Goal: Task Accomplishment & Management: Manage account settings

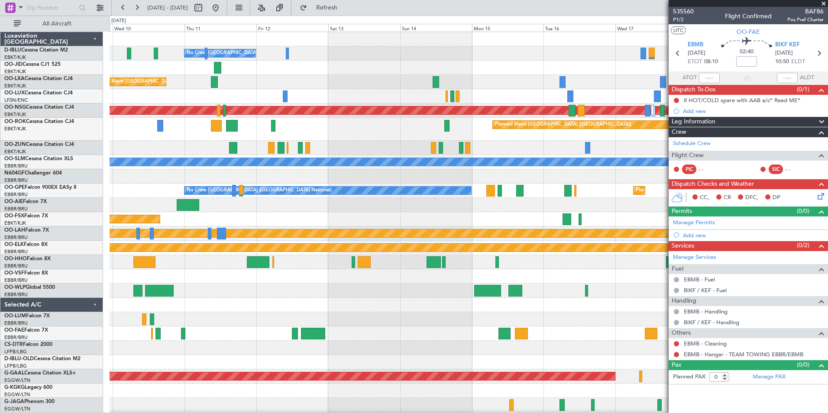
click at [541, 98] on div "No Crew [GEOGRAPHIC_DATA] ([GEOGRAPHIC_DATA] National) Planned Maint [GEOGRAPHI…" at bounding box center [469, 322] width 718 height 581
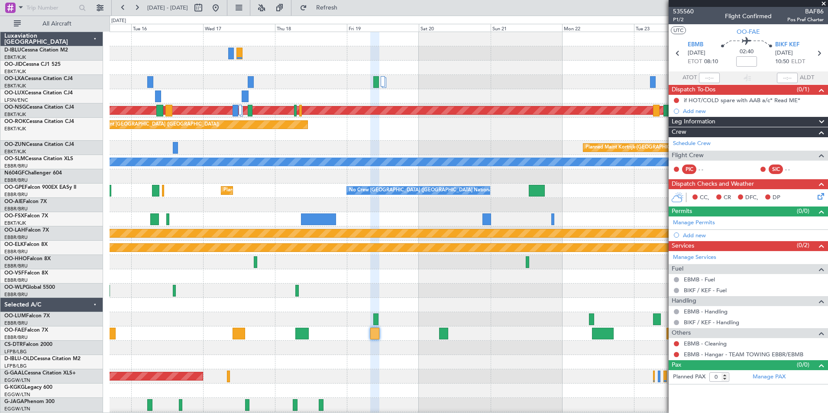
click at [0, 93] on html "[DATE] - [DATE] Refresh Quick Links All Aircraft A/C Unavailable [GEOGRAPHIC_DA…" at bounding box center [414, 206] width 828 height 413
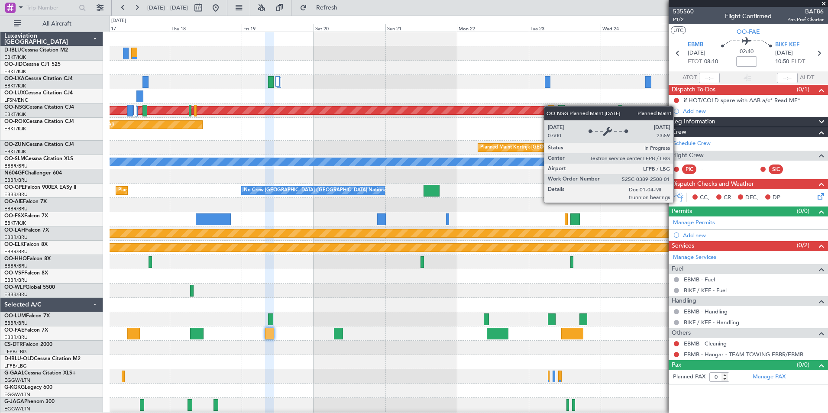
click at [0, 108] on html "[DATE] - [DATE] Refresh Quick Links All Aircraft A/C Unavailable [GEOGRAPHIC_DA…" at bounding box center [414, 206] width 828 height 413
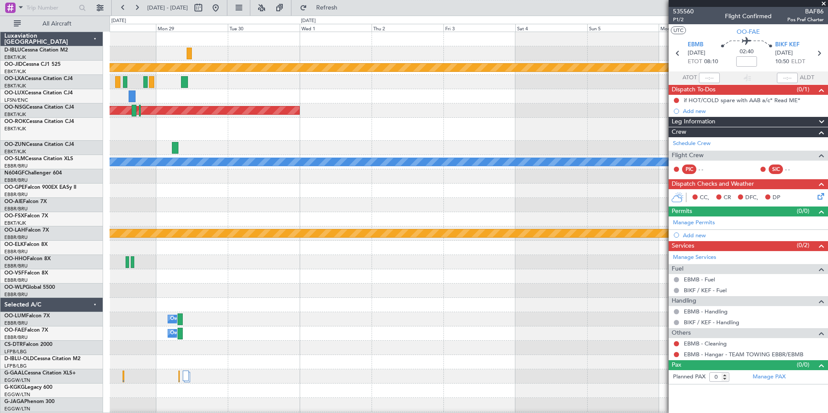
click at [0, 139] on html "[DATE] - [DATE] Refresh Quick Links All Aircraft A/C Unavailable [GEOGRAPHIC_DA…" at bounding box center [414, 206] width 828 height 413
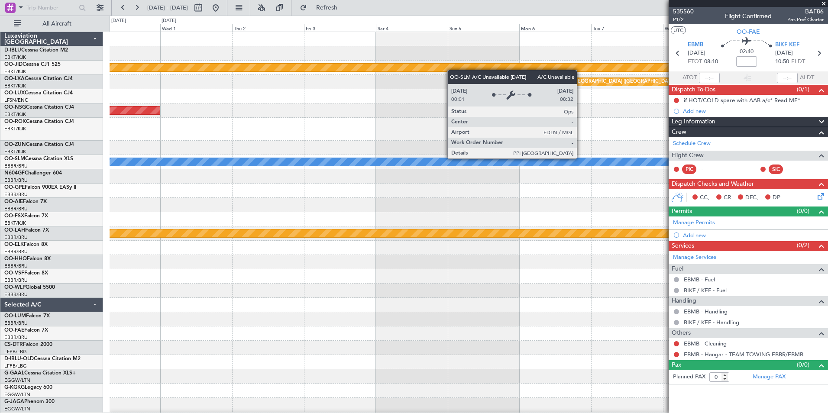
click at [176, 158] on div "A/C Unavailable [GEOGRAPHIC_DATA]" at bounding box center [469, 162] width 2155 height 8
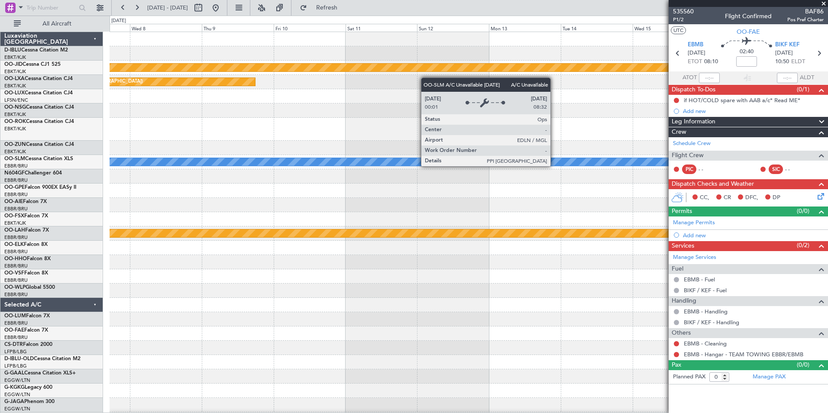
click at [204, 168] on div "A/C Unavailable [GEOGRAPHIC_DATA]" at bounding box center [469, 162] width 718 height 14
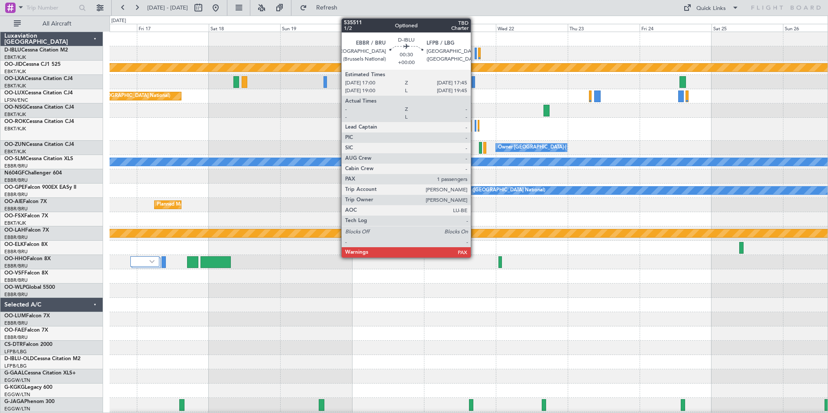
click at [475, 58] on div at bounding box center [476, 54] width 3 height 12
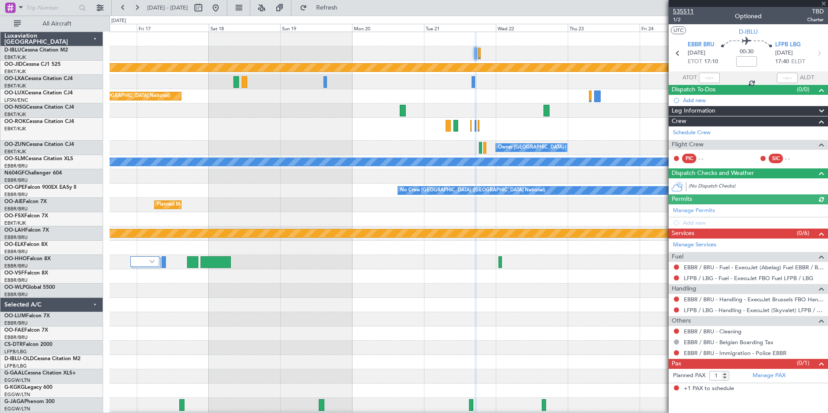
click at [685, 10] on span "535511" at bounding box center [683, 11] width 21 height 9
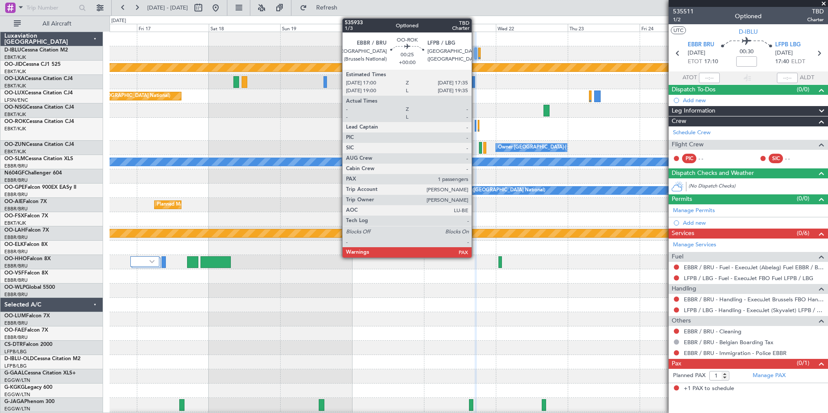
click at [476, 127] on div at bounding box center [476, 126] width 2 height 12
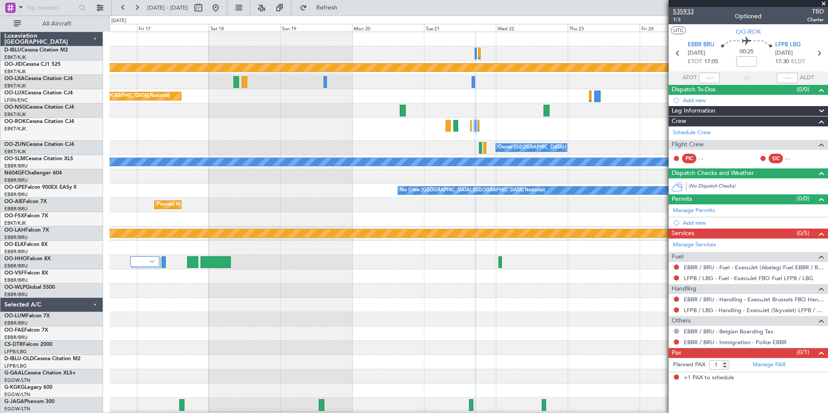
click at [682, 13] on span "535933" at bounding box center [683, 11] width 21 height 9
click at [223, 11] on button at bounding box center [216, 8] width 14 height 14
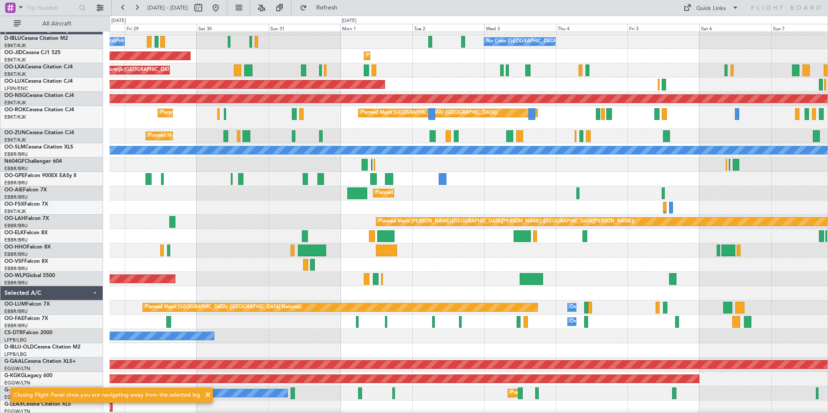
click at [266, 251] on div at bounding box center [469, 251] width 718 height 14
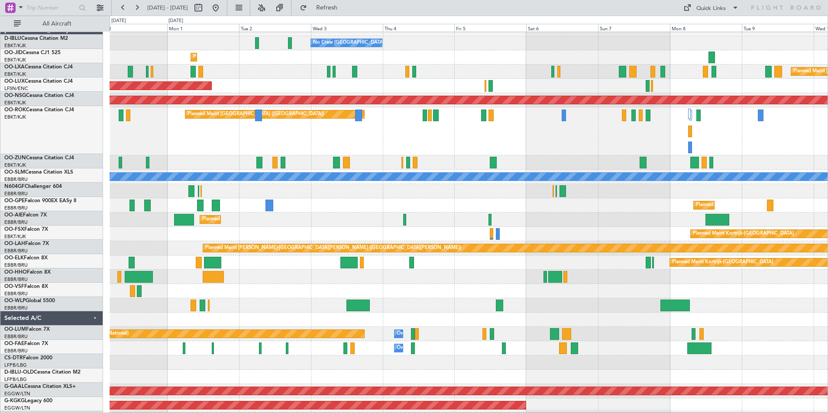
scroll to position [10, 0]
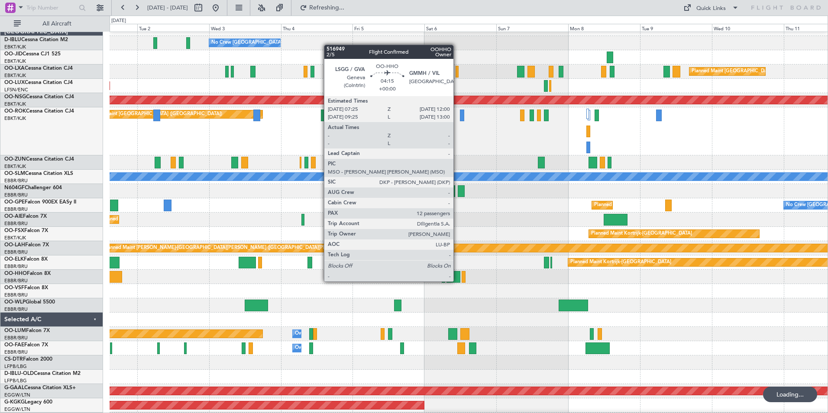
click at [458, 273] on div at bounding box center [454, 277] width 14 height 12
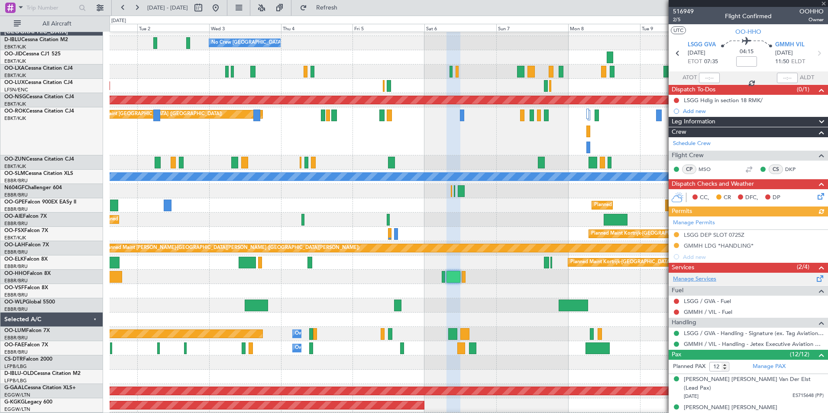
click at [713, 279] on link "Manage Services" at bounding box center [694, 279] width 43 height 9
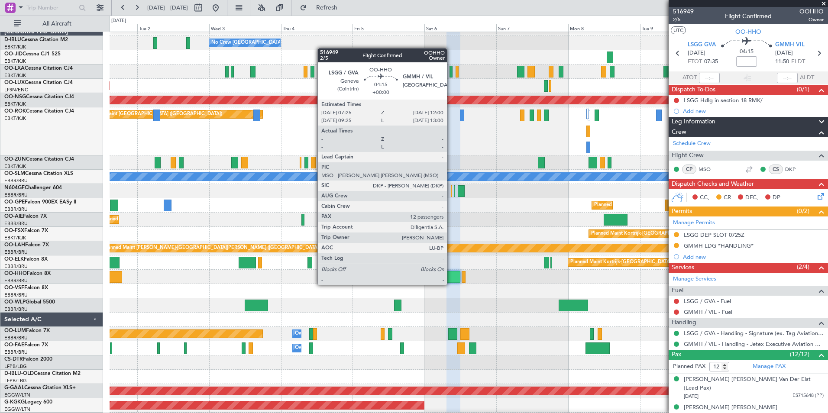
click at [451, 276] on div at bounding box center [454, 277] width 14 height 12
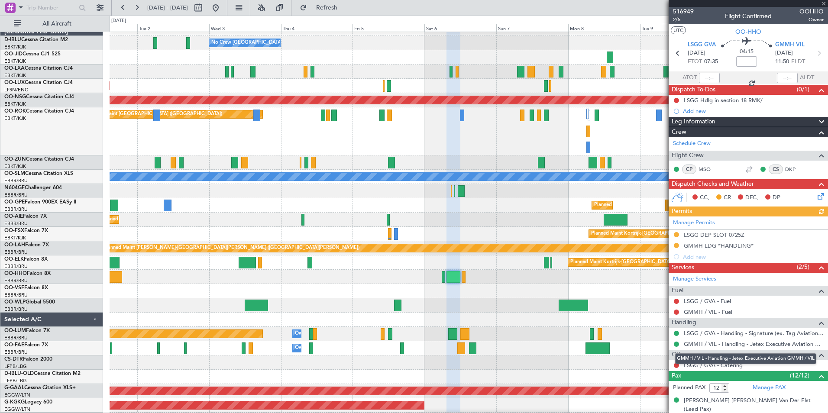
click at [676, 367] on mat-tooltip-component "GMMH / VIL - Handling - Jetex Executive Aviation GMMH / VIL" at bounding box center [745, 359] width 153 height 23
click at [673, 367] on div "LSGG / GVA - Catering" at bounding box center [748, 365] width 159 height 11
click at [677, 367] on button at bounding box center [676, 365] width 5 height 5
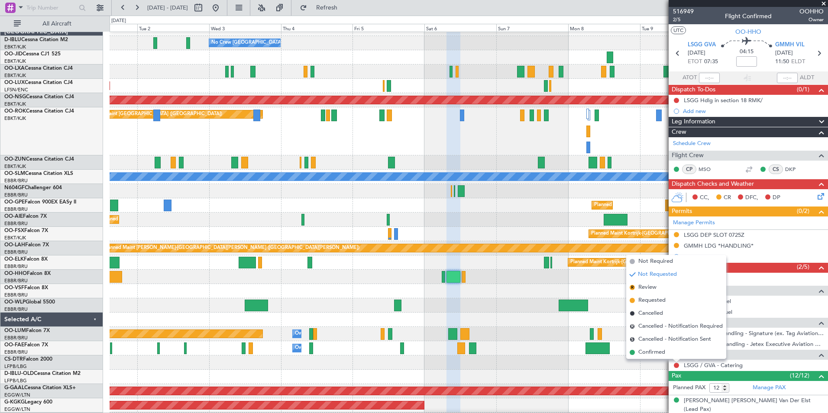
click at [672, 361] on div "LSGG / GVA - Catering" at bounding box center [748, 365] width 159 height 11
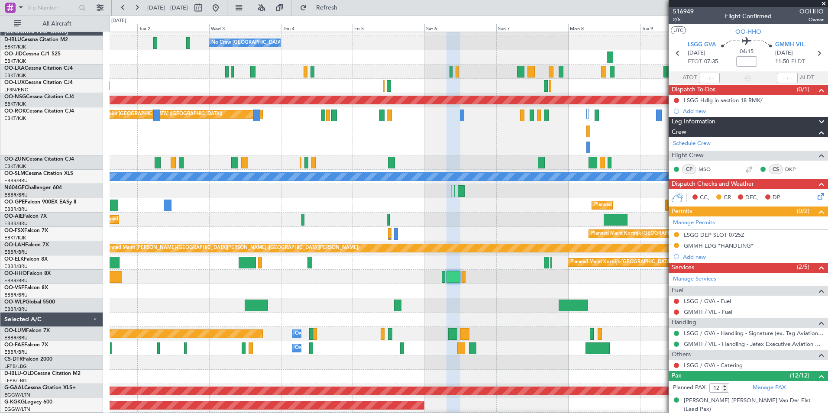
click at [679, 365] on div at bounding box center [676, 365] width 7 height 7
click at [678, 365] on button at bounding box center [676, 365] width 5 height 5
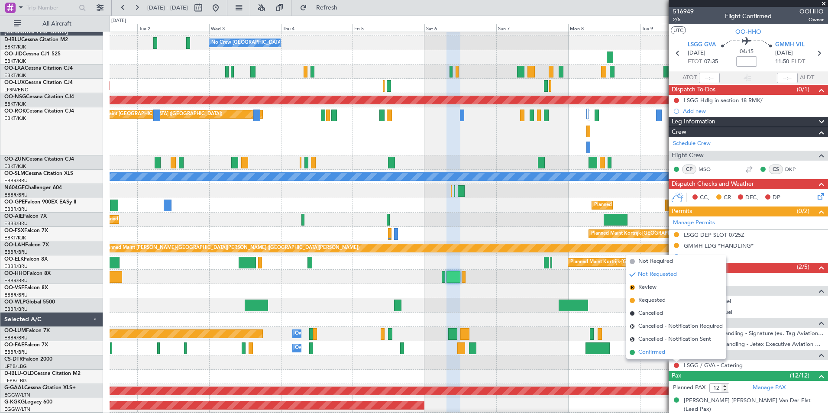
click at [666, 354] on li "Confirmed" at bounding box center [677, 352] width 100 height 13
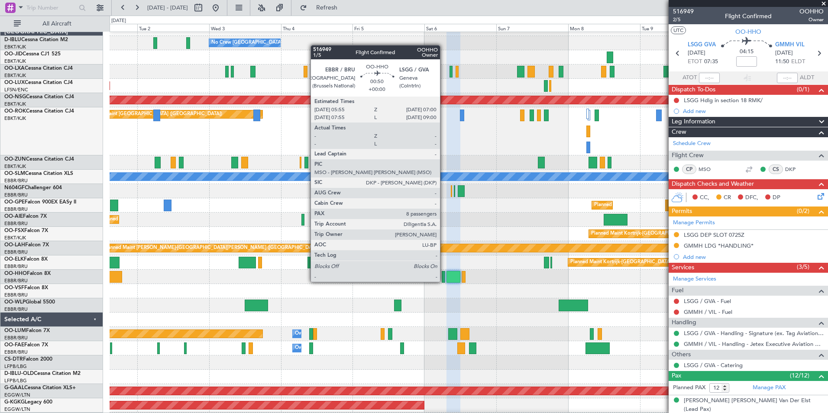
click at [444, 274] on div at bounding box center [443, 277] width 3 height 12
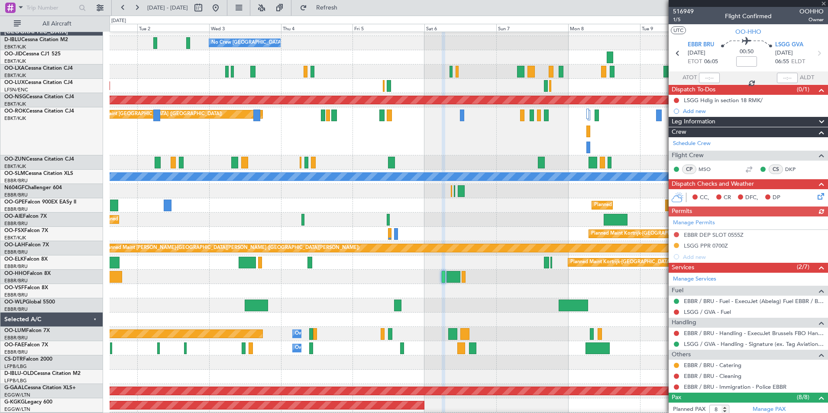
click at [699, 368] on mat-tooltip-component "EBBR / BRU - Immigration - Police EBBR" at bounding box center [735, 372] width 103 height 23
click at [698, 367] on link "EBBR / BRU - Catering" at bounding box center [713, 365] width 58 height 7
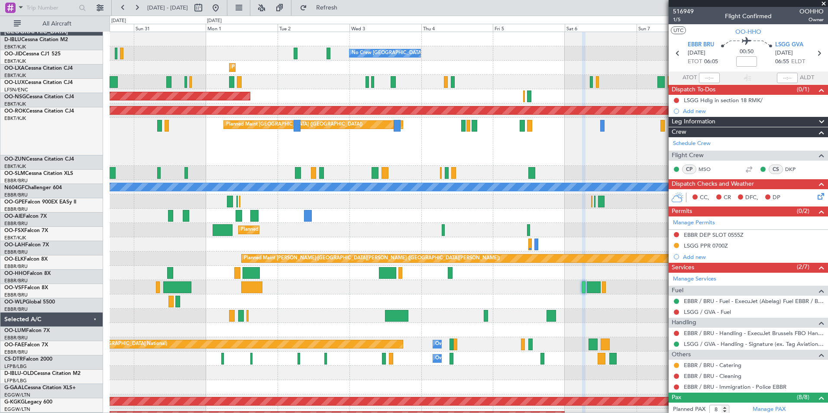
scroll to position [0, 0]
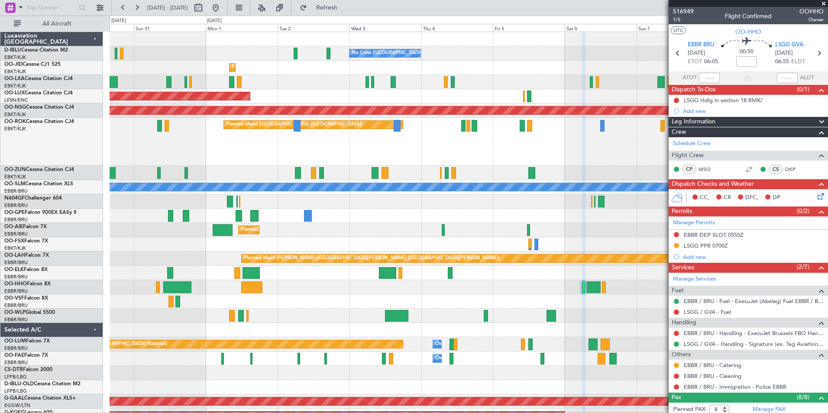
click at [407, 182] on div "No Crew [GEOGRAPHIC_DATA] ([GEOGRAPHIC_DATA] National) No Crew [GEOGRAPHIC_DATA…" at bounding box center [469, 335] width 718 height 606
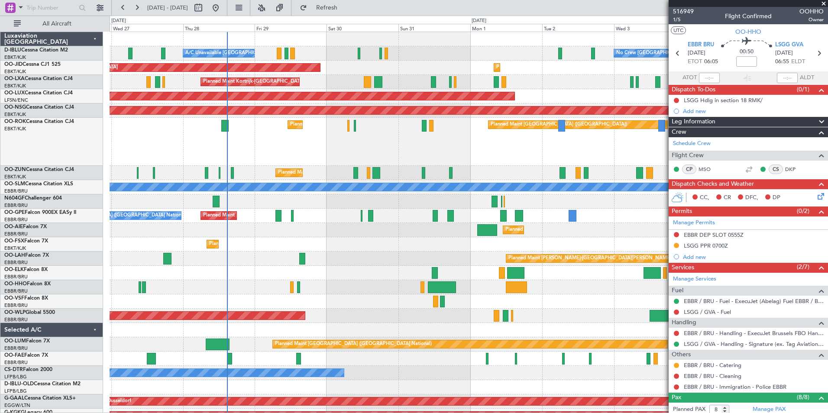
click at [565, 164] on div "No Crew [GEOGRAPHIC_DATA] ([GEOGRAPHIC_DATA] National) A/C Unavailable [GEOGRAP…" at bounding box center [469, 335] width 718 height 606
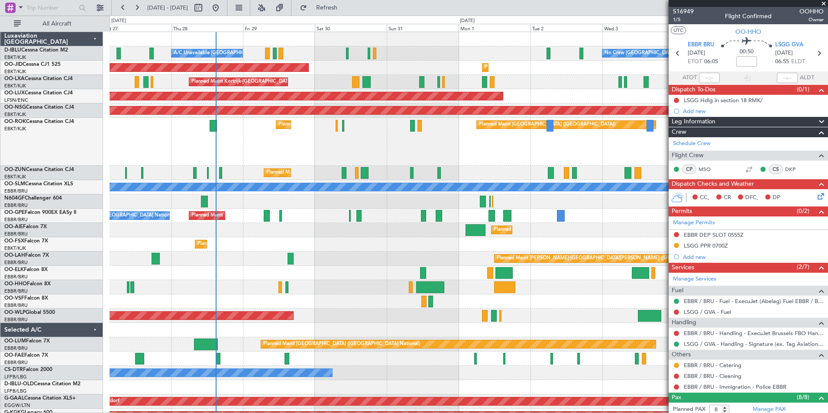
click at [501, 153] on div "Planned Maint [GEOGRAPHIC_DATA] ([GEOGRAPHIC_DATA]) Planned Maint [GEOGRAPHIC_D…" at bounding box center [469, 142] width 718 height 48
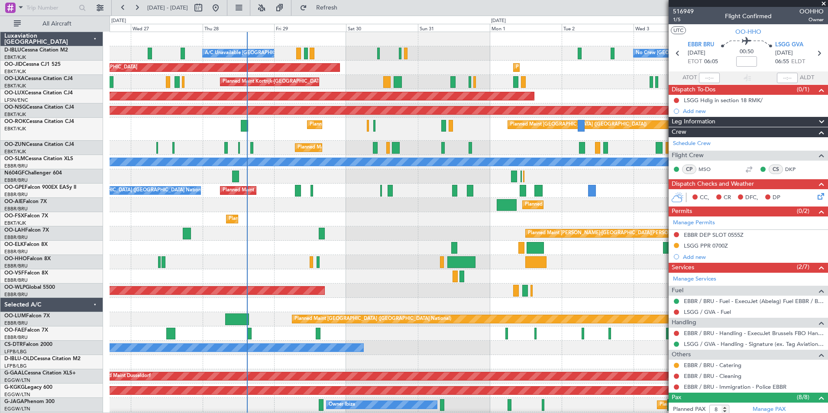
click at [332, 221] on div "Planned Maint Kortrijk-[GEOGRAPHIC_DATA]" at bounding box center [469, 219] width 718 height 14
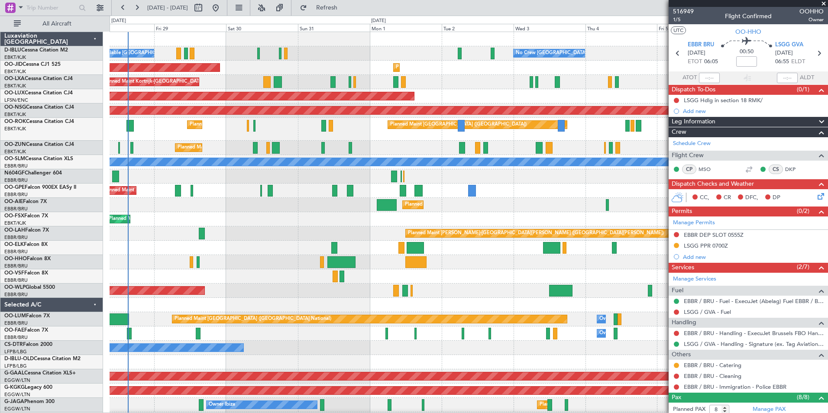
click at [461, 348] on div "No Crew" at bounding box center [469, 348] width 718 height 14
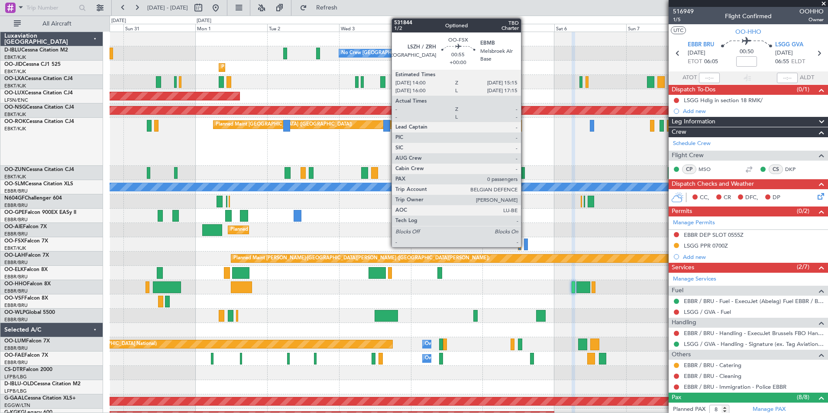
click at [525, 244] on div at bounding box center [526, 245] width 4 height 12
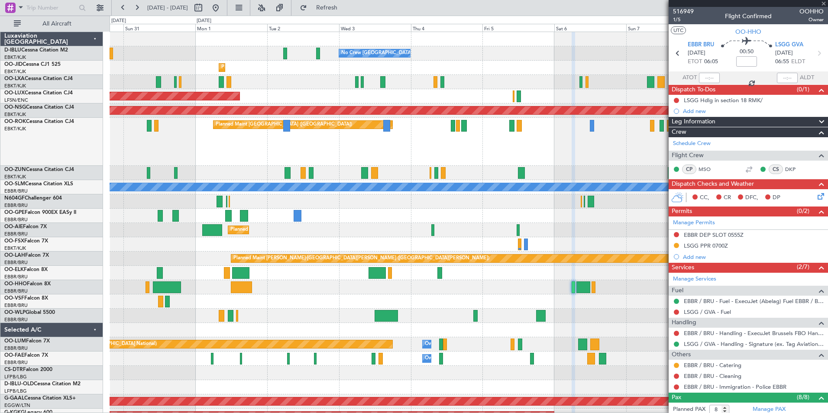
type input "0"
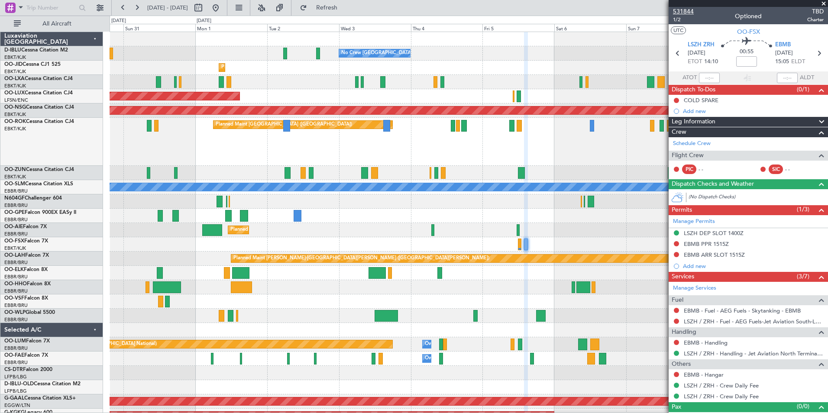
click at [689, 11] on span "531844" at bounding box center [683, 11] width 21 height 9
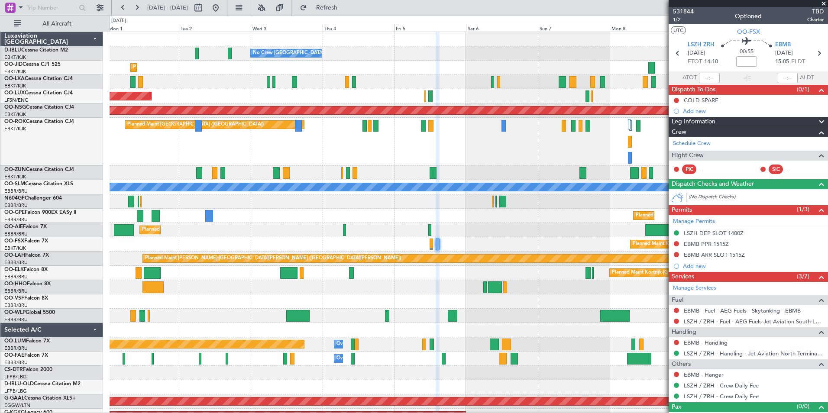
click at [486, 237] on div "Planned Maint [GEOGRAPHIC_DATA] ([GEOGRAPHIC_DATA])" at bounding box center [469, 230] width 718 height 14
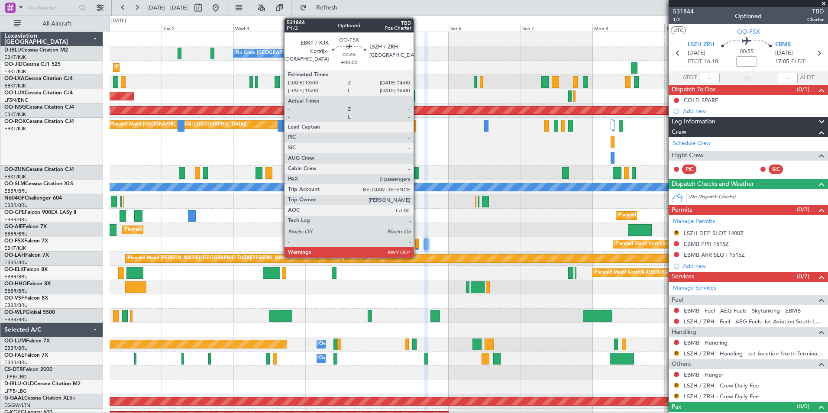
click at [418, 245] on div at bounding box center [417, 245] width 3 height 12
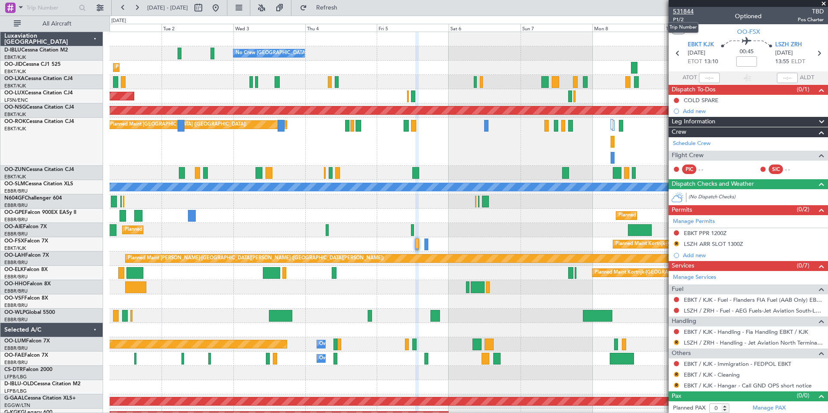
click at [684, 10] on span "531844" at bounding box center [683, 11] width 21 height 9
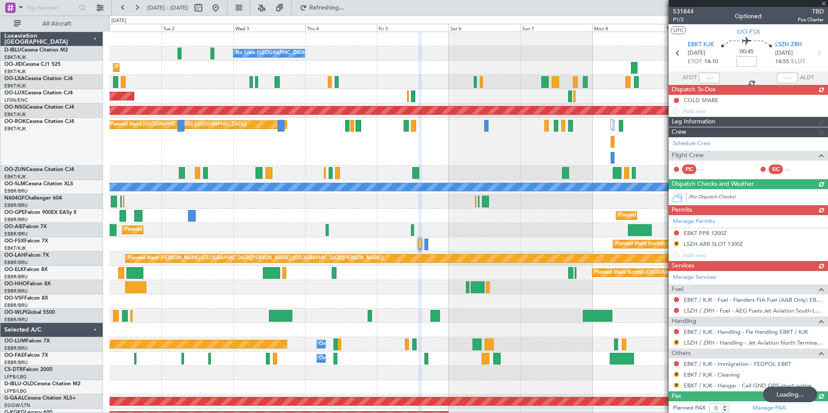
click at [594, 241] on div "No Crew [GEOGRAPHIC_DATA] ([GEOGRAPHIC_DATA] National) No Crew [GEOGRAPHIC_DATA…" at bounding box center [469, 335] width 718 height 606
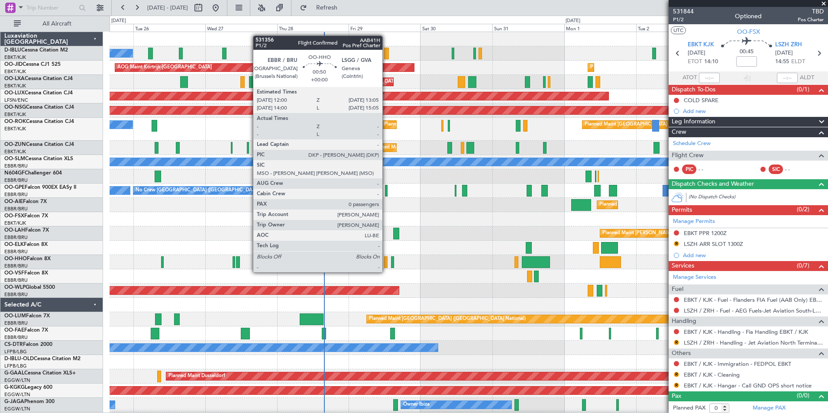
click at [387, 265] on div at bounding box center [385, 263] width 3 height 12
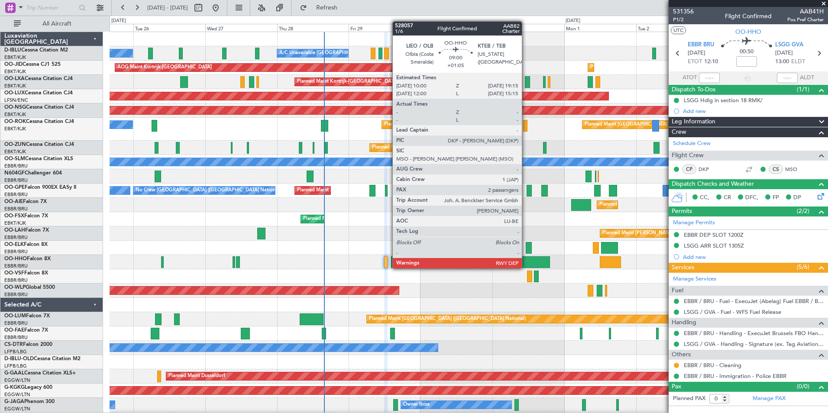
click at [529, 262] on div at bounding box center [536, 263] width 28 height 12
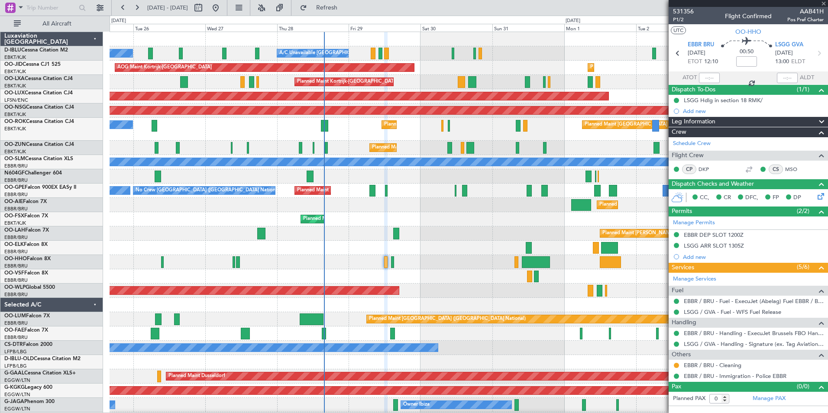
type input "+01:05"
type input "2"
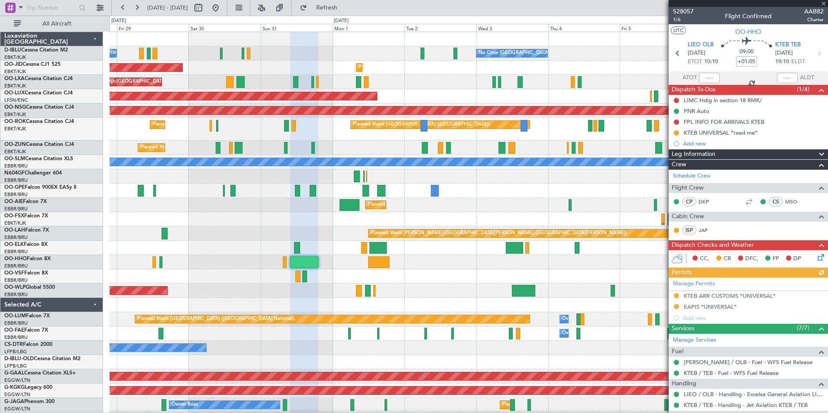
click at [335, 295] on div "Planned Maint [GEOGRAPHIC_DATA] ([GEOGRAPHIC_DATA])" at bounding box center [469, 291] width 718 height 14
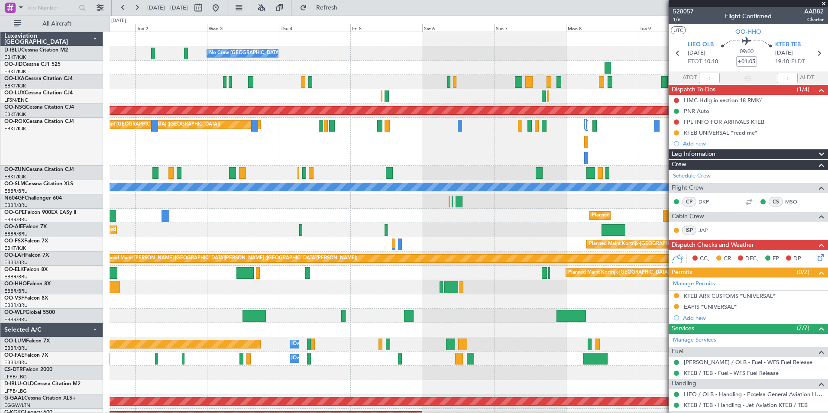
scroll to position [3, 0]
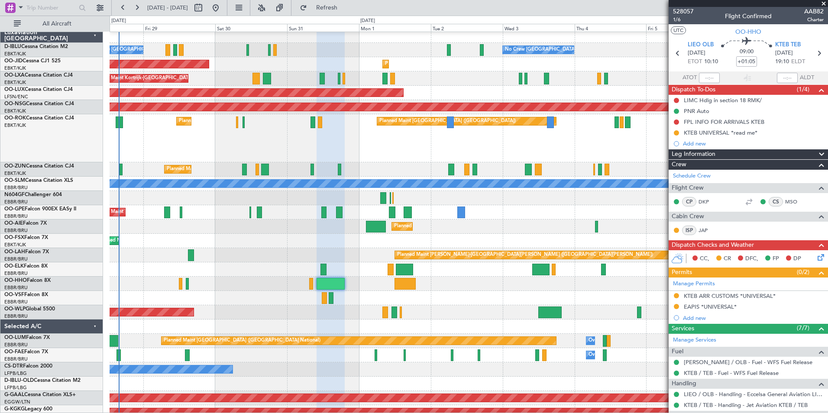
click at [658, 264] on div "Planned Maint Kortrijk-[GEOGRAPHIC_DATA]" at bounding box center [469, 270] width 718 height 14
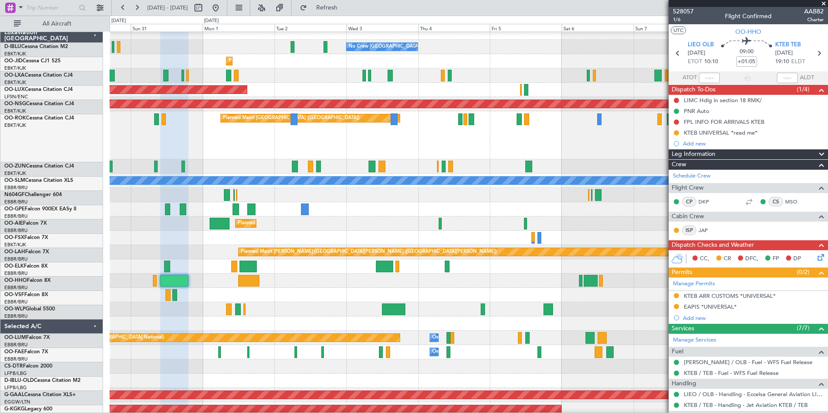
scroll to position [9, 0]
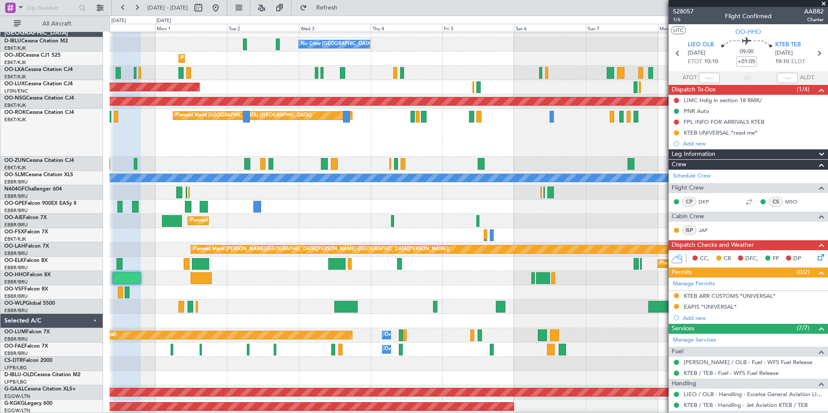
click at [317, 286] on div at bounding box center [469, 293] width 718 height 14
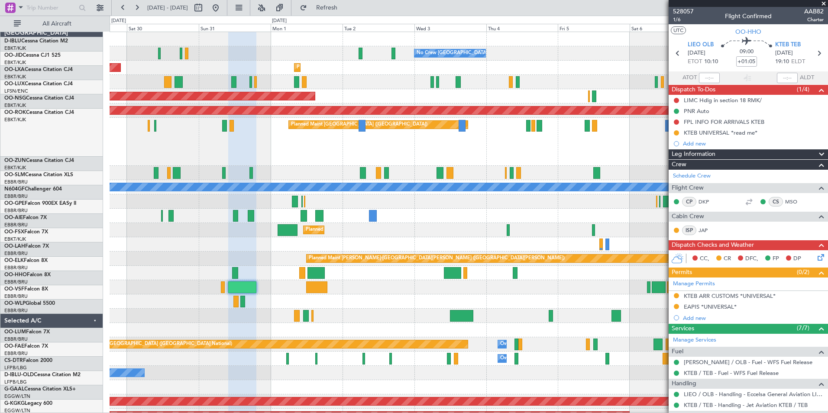
click at [559, 294] on div at bounding box center [469, 287] width 718 height 14
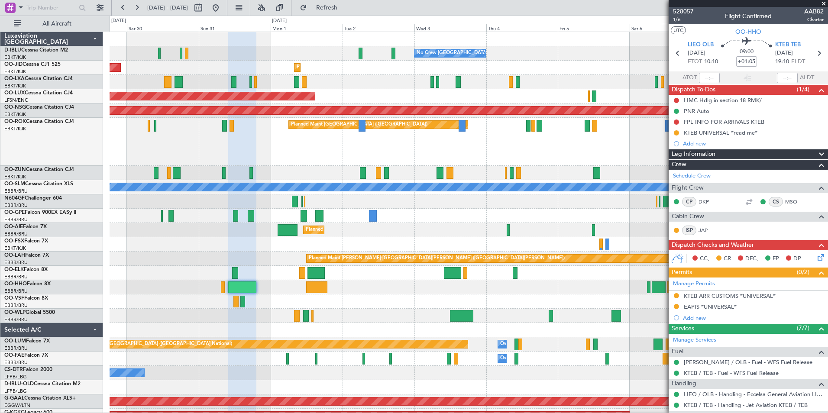
click at [555, 291] on div at bounding box center [469, 287] width 718 height 14
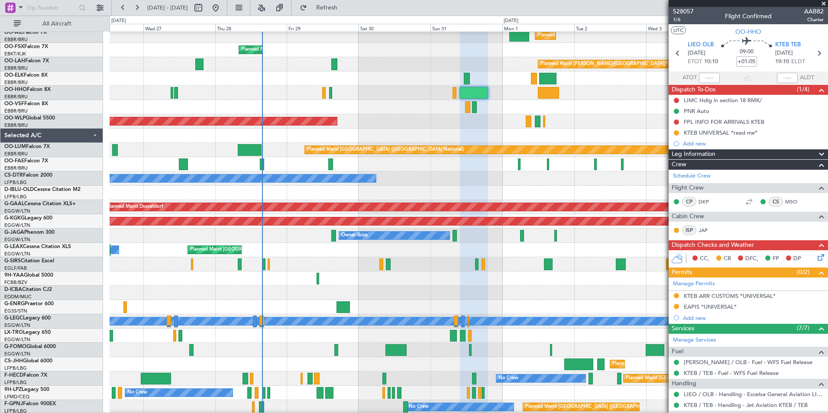
click at [413, 117] on div "Planned Maint [GEOGRAPHIC_DATA] ([GEOGRAPHIC_DATA])" at bounding box center [469, 121] width 718 height 14
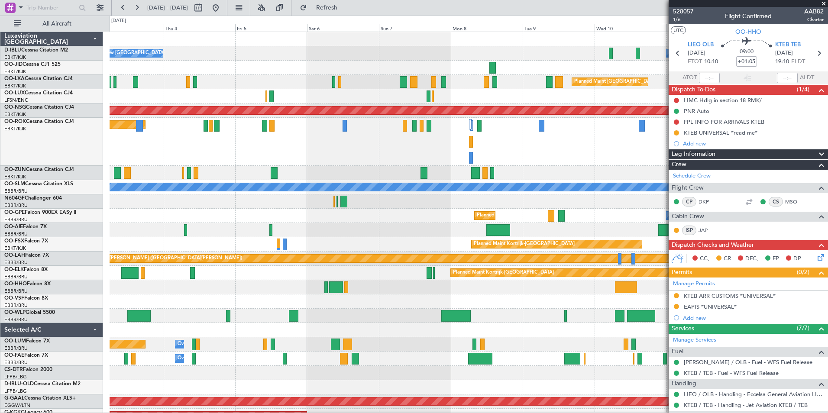
click at [0, 262] on html "[DATE] - [DATE] Refresh Quick Links All Aircraft No Crew [GEOGRAPHIC_DATA] (Bru…" at bounding box center [414, 206] width 828 height 413
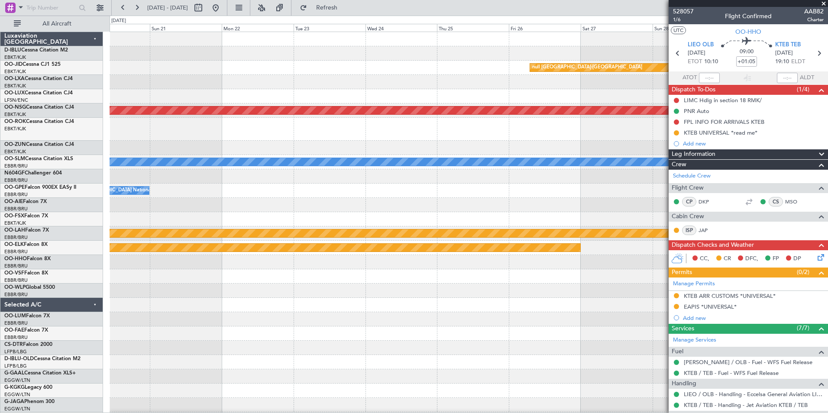
click at [244, 283] on div at bounding box center [469, 277] width 718 height 14
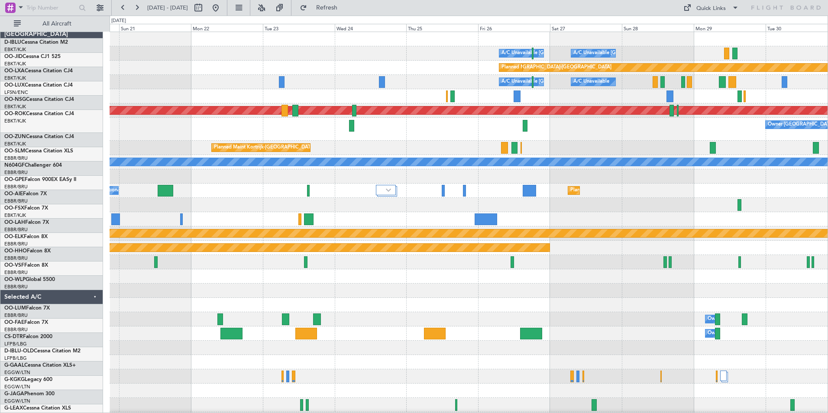
click at [732, 286] on div at bounding box center [469, 291] width 718 height 14
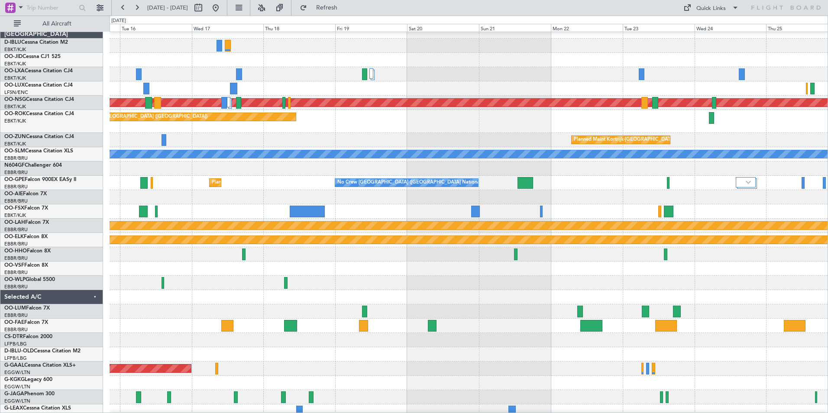
click at [811, 279] on div at bounding box center [469, 283] width 718 height 14
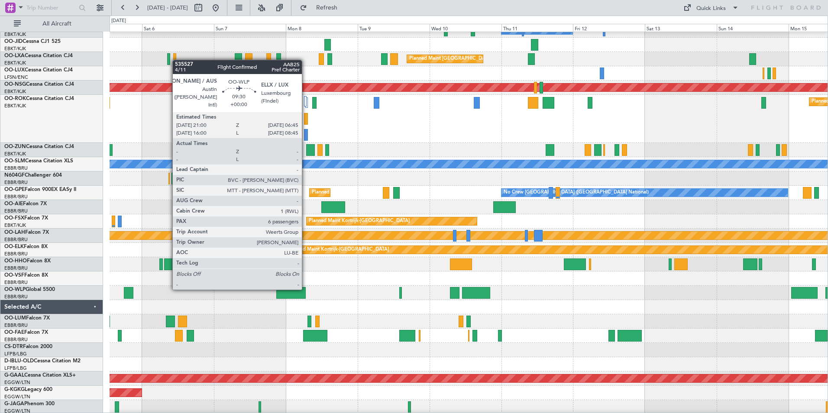
click at [306, 287] on div at bounding box center [290, 293] width 29 height 12
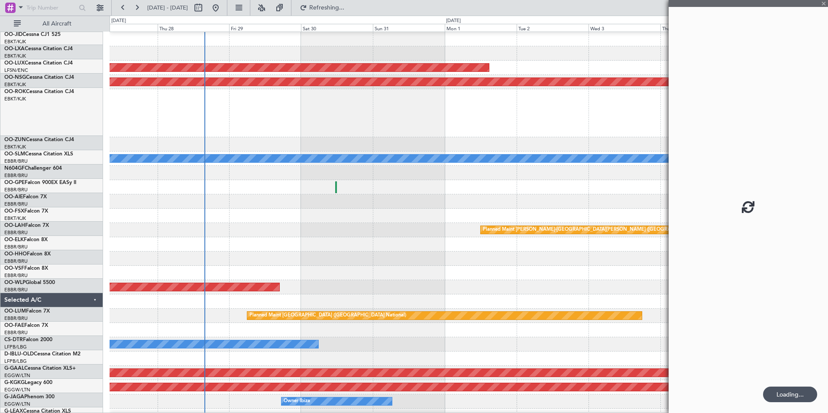
scroll to position [29, 0]
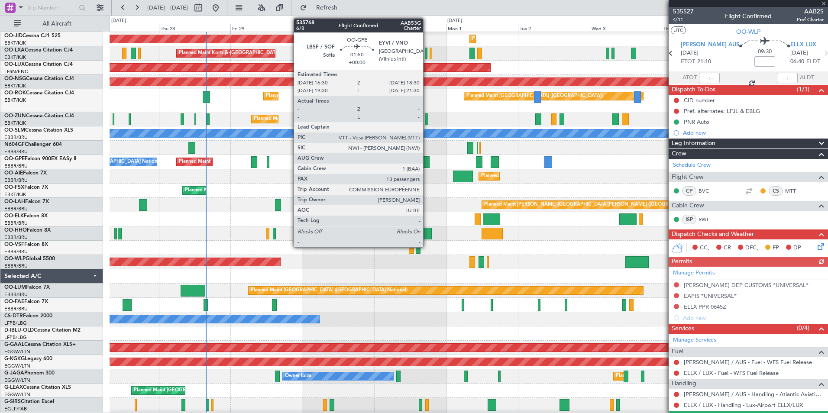
click at [427, 165] on div at bounding box center [426, 162] width 6 height 12
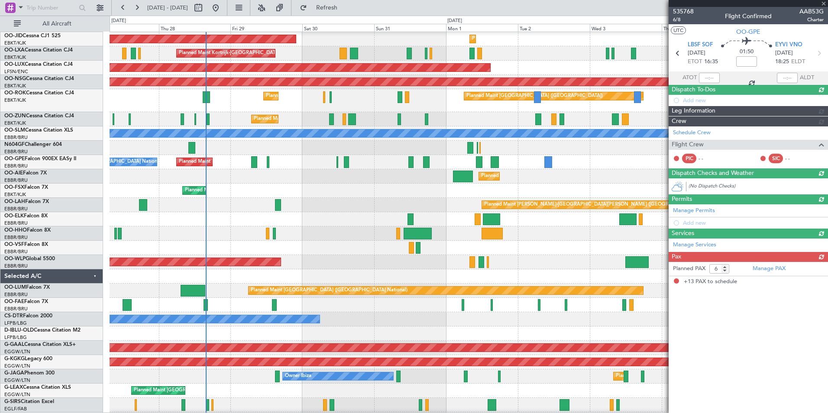
type input "13"
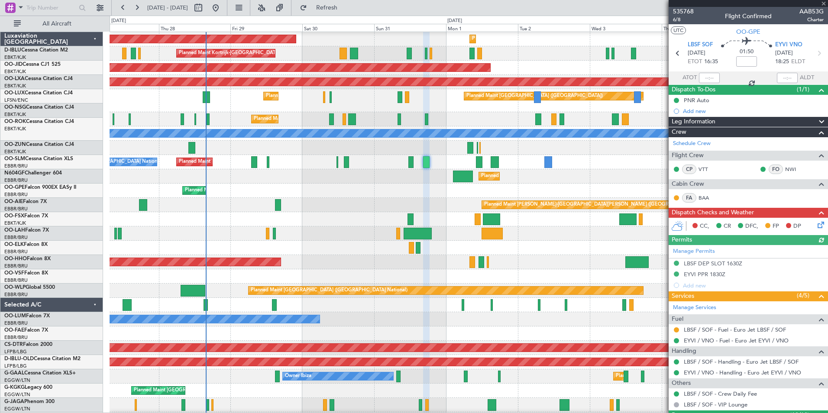
scroll to position [29, 0]
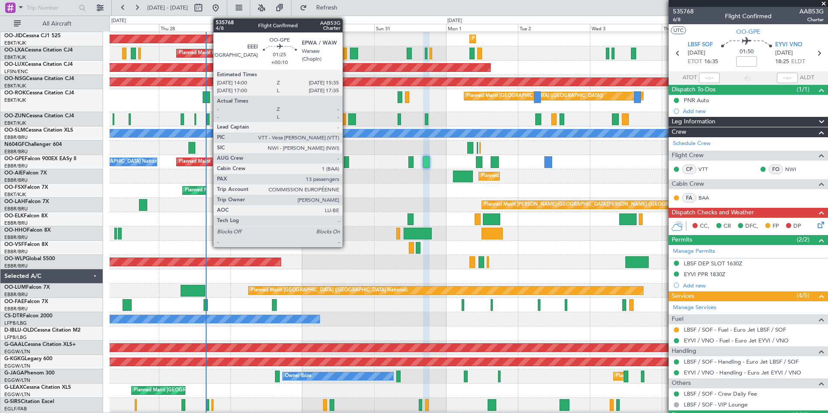
click at [347, 166] on div at bounding box center [346, 162] width 5 height 12
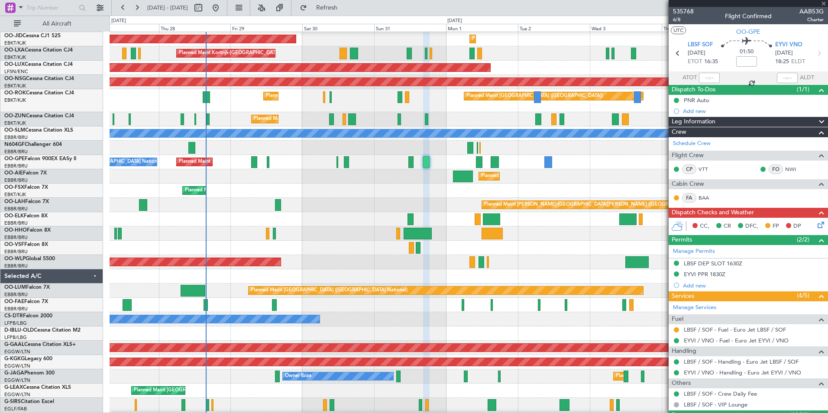
type input "+00:10"
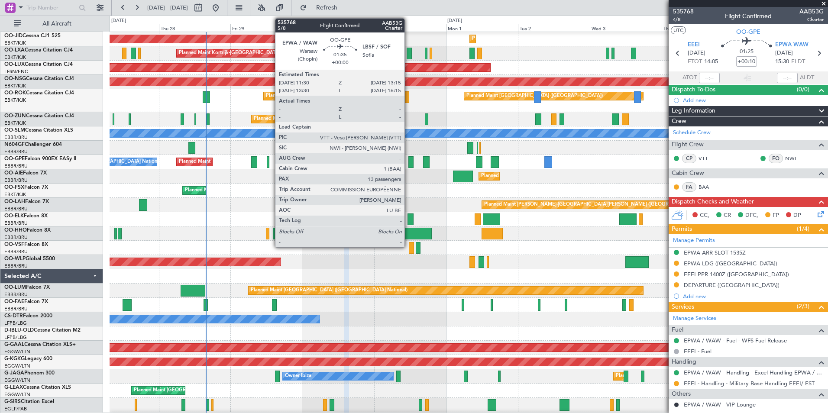
click at [409, 164] on div at bounding box center [412, 162] width 6 height 12
